Goal: Task Accomplishment & Management: Manage account settings

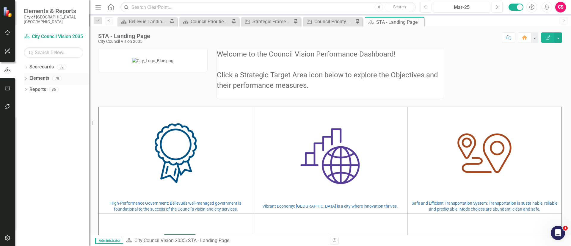
click at [45, 75] on link "Elements" at bounding box center [39, 78] width 20 height 7
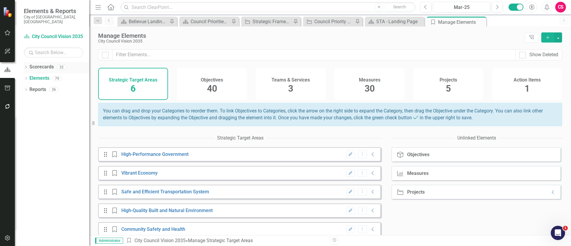
click at [26, 66] on icon "Dropdown" at bounding box center [26, 67] width 4 height 3
click at [31, 76] on icon "Dropdown" at bounding box center [29, 78] width 4 height 4
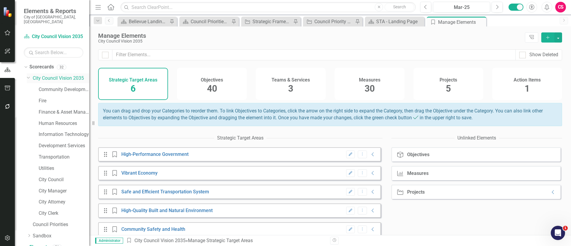
click at [32, 77] on div "Dropdown" at bounding box center [30, 78] width 6 height 3
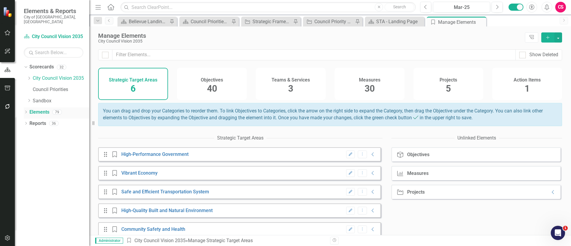
click at [24, 111] on icon "Dropdown" at bounding box center [26, 112] width 4 height 3
click at [27, 76] on icon "Dropdown" at bounding box center [29, 78] width 4 height 4
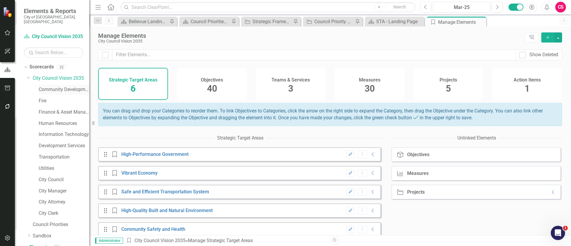
click at [62, 86] on link "Community Development" at bounding box center [64, 89] width 51 height 7
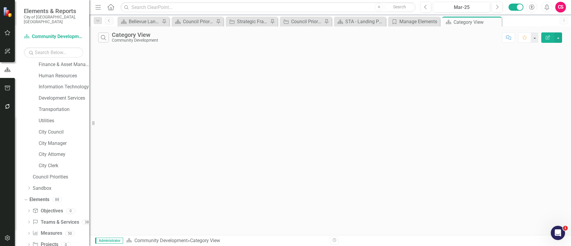
scroll to position [70, 0]
click at [47, 174] on link "Elements" at bounding box center [39, 177] width 20 height 7
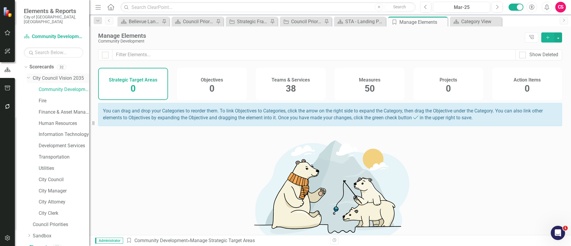
click at [58, 75] on link "City Council Vision 2035" at bounding box center [61, 78] width 56 height 7
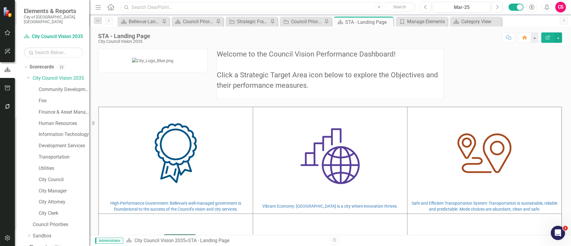
click at [194, 5] on input "text" at bounding box center [267, 7] width 295 height 10
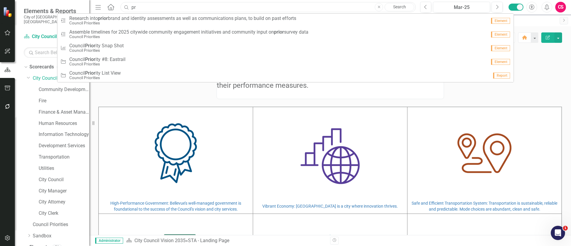
type input "p"
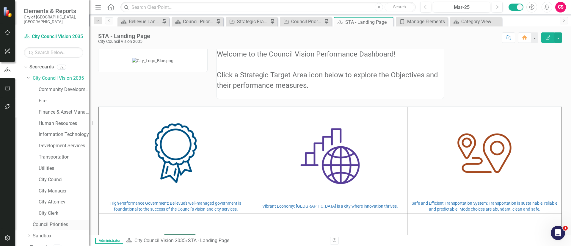
click at [61, 221] on link "Council Priorities" at bounding box center [61, 224] width 56 height 7
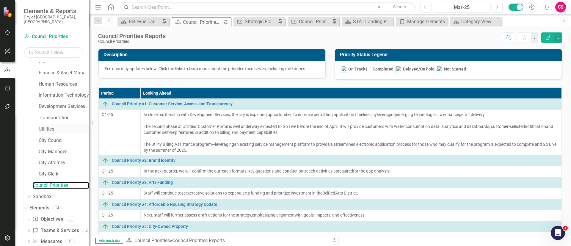
scroll to position [70, 0]
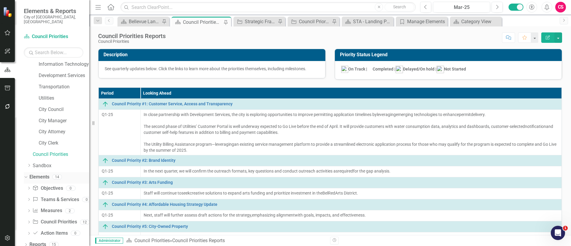
click at [40, 174] on link "Elements" at bounding box center [39, 177] width 20 height 7
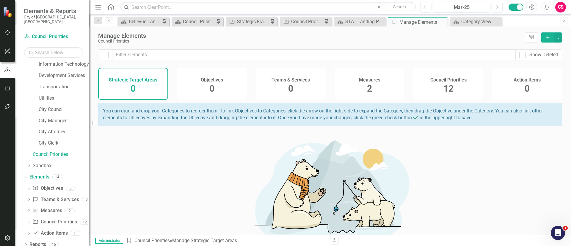
click at [435, 86] on div "Council Priorities 12" at bounding box center [448, 84] width 70 height 32
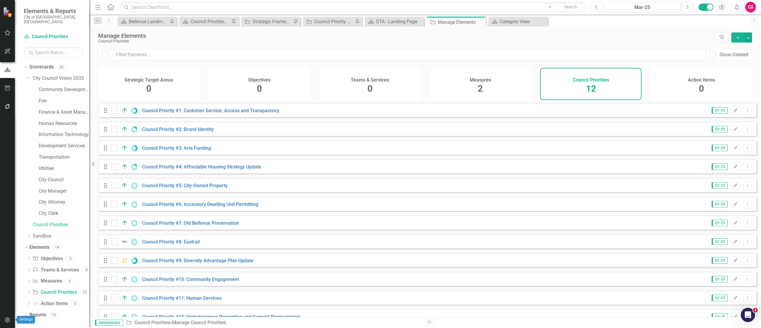
click at [8, 246] on button "button" at bounding box center [7, 320] width 13 height 12
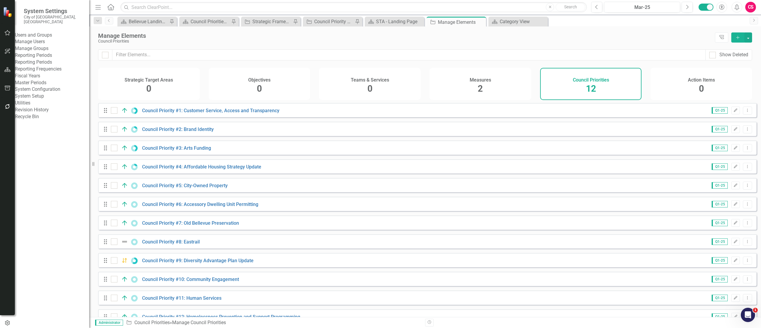
click at [49, 38] on div "Manage Users" at bounding box center [52, 41] width 74 height 7
click at [45, 40] on link "Manage Users" at bounding box center [52, 41] width 74 height 7
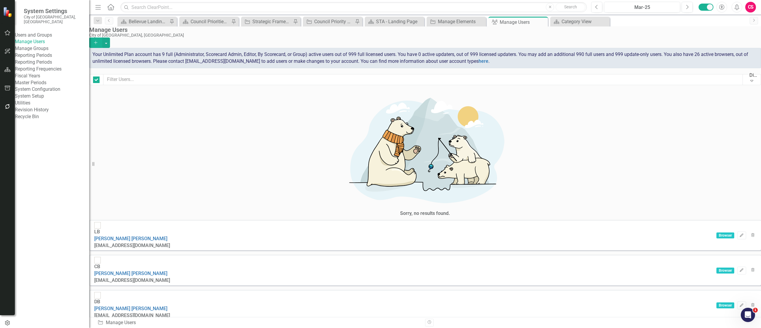
checkbox input "false"
drag, startPoint x: 143, startPoint y: 75, endPoint x: 143, endPoint y: 78, distance: 3.0
click at [143, 77] on div "Manage Users City of [GEOGRAPHIC_DATA], [GEOGRAPHIC_DATA] Add Your Unlimited Pl…" at bounding box center [425, 57] width 672 height 63
click at [141, 79] on input "text" at bounding box center [422, 79] width 639 height 11
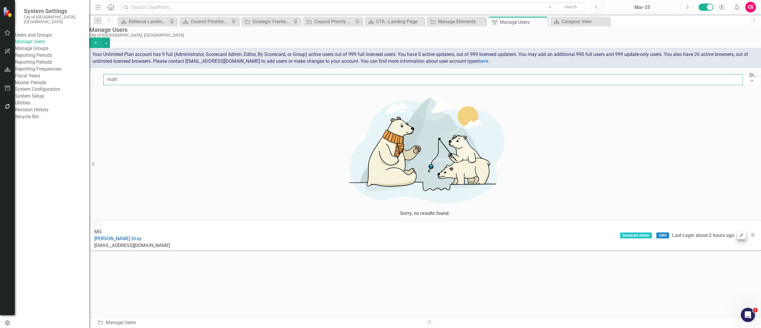
type input "matt"
click at [570, 233] on icon "button" at bounding box center [742, 235] width 4 height 4
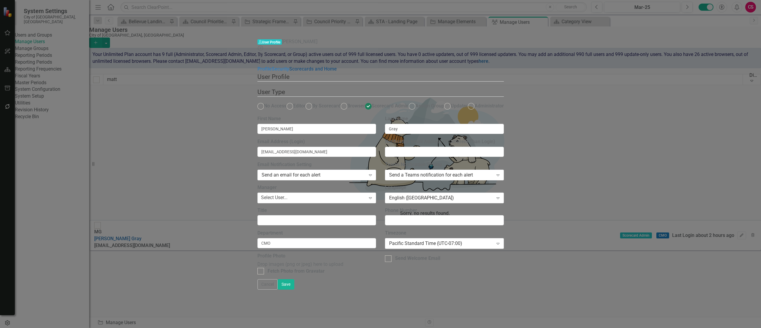
click at [289, 66] on link "Scorecards and Home" at bounding box center [313, 69] width 48 height 6
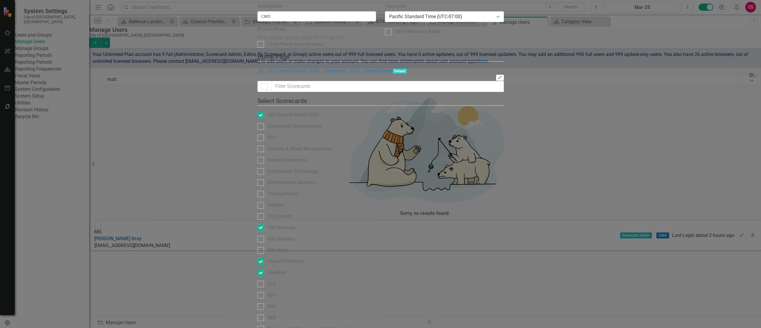
scroll to position [36, 0]
